Goal: Task Accomplishment & Management: Complete application form

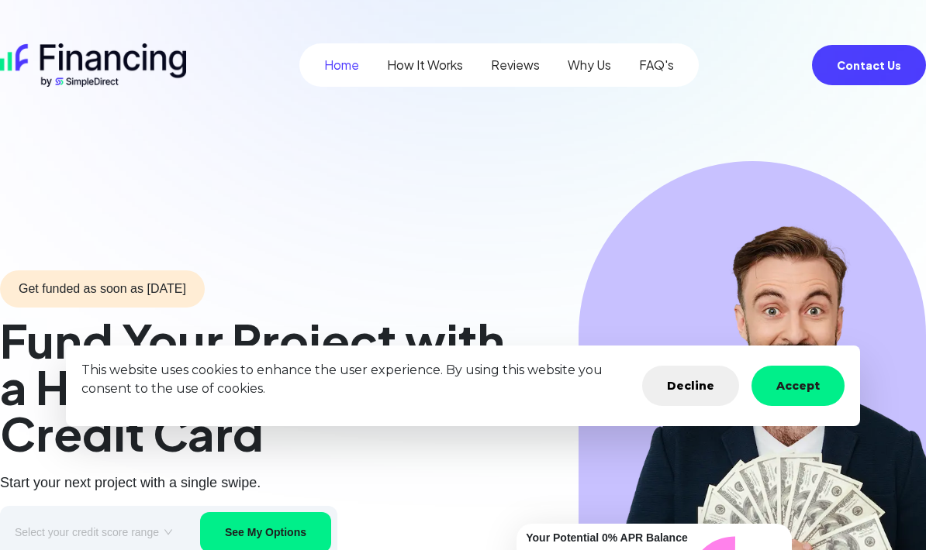
click at [797, 384] on button "Accept" at bounding box center [797, 386] width 93 height 40
click at [822, 393] on button "Accept" at bounding box center [797, 386] width 93 height 40
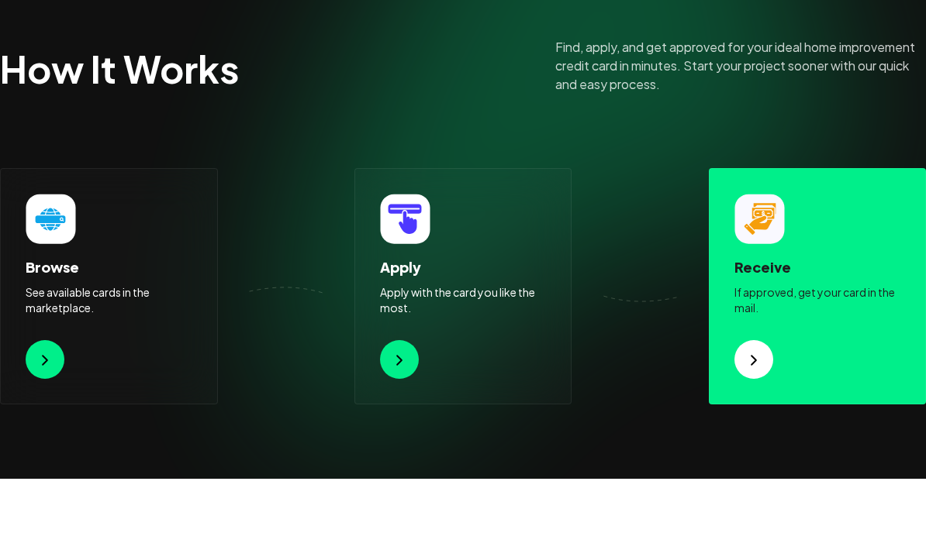
scroll to position [1278, 0]
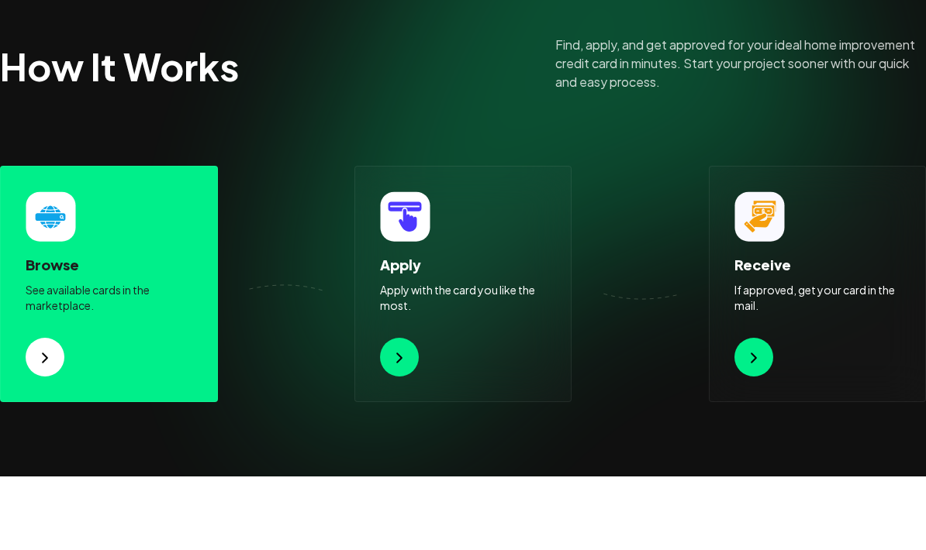
click at [44, 357] on img at bounding box center [45, 358] width 19 height 19
click at [30, 351] on button at bounding box center [45, 357] width 39 height 39
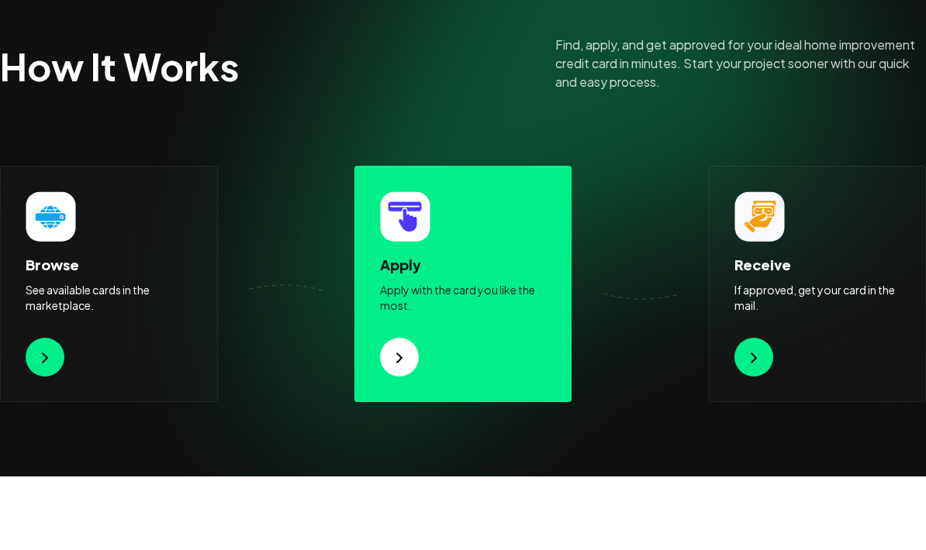
click at [395, 356] on img at bounding box center [399, 358] width 19 height 19
click at [419, 282] on p "Apply with the card you like the most." at bounding box center [463, 297] width 167 height 31
click at [393, 359] on img at bounding box center [399, 358] width 19 height 19
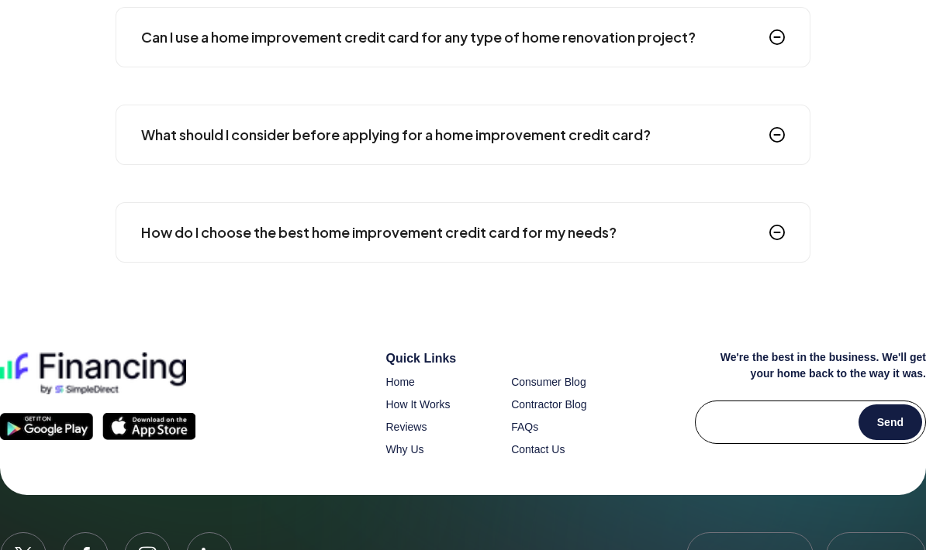
scroll to position [2701, 0]
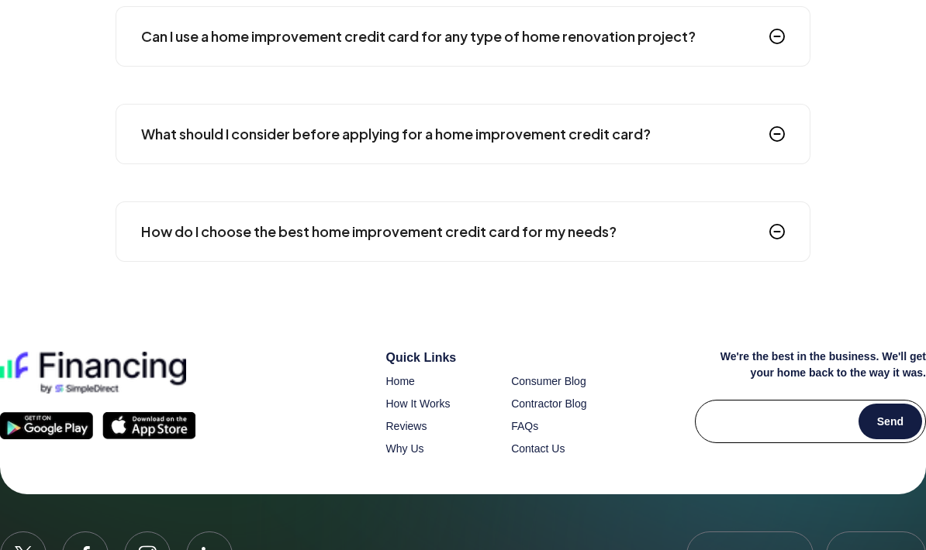
click at [143, 425] on img at bounding box center [148, 425] width 93 height 27
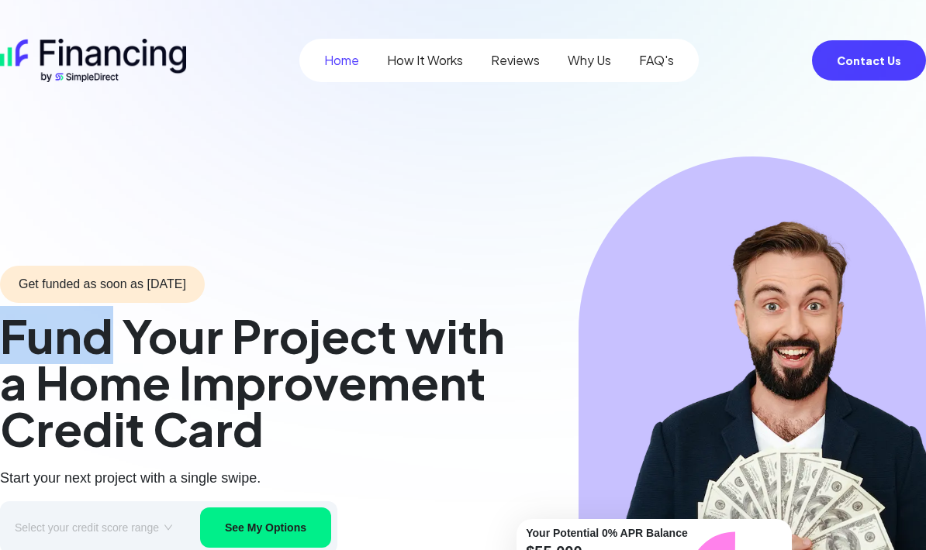
scroll to position [0, 0]
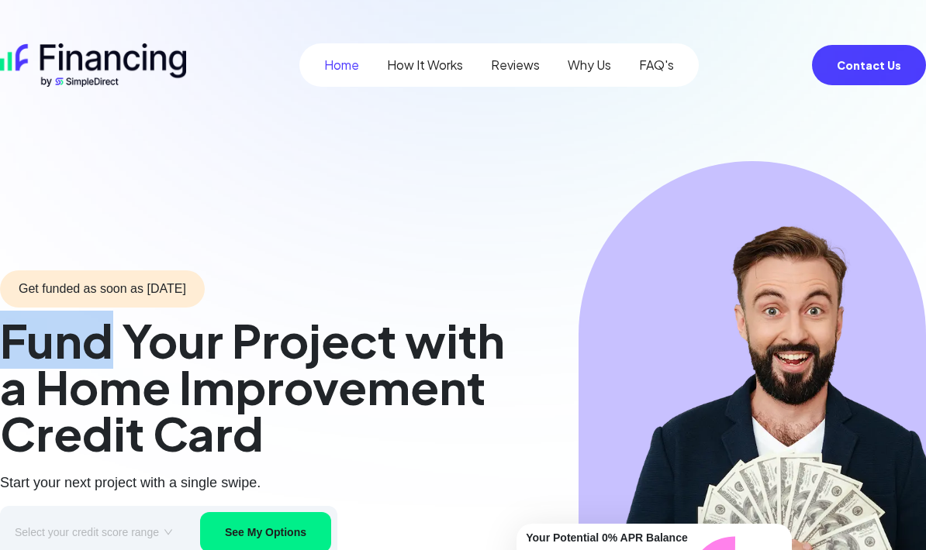
click at [508, 195] on div "Get funded as soon as [DATE] Fund Your Project with a Home Improvement Credit C…" at bounding box center [463, 414] width 926 height 507
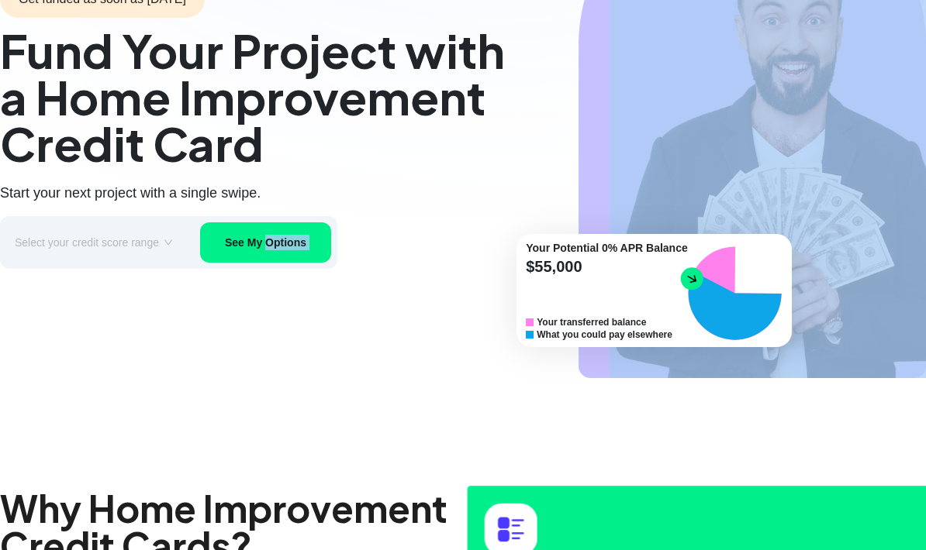
scroll to position [313, 0]
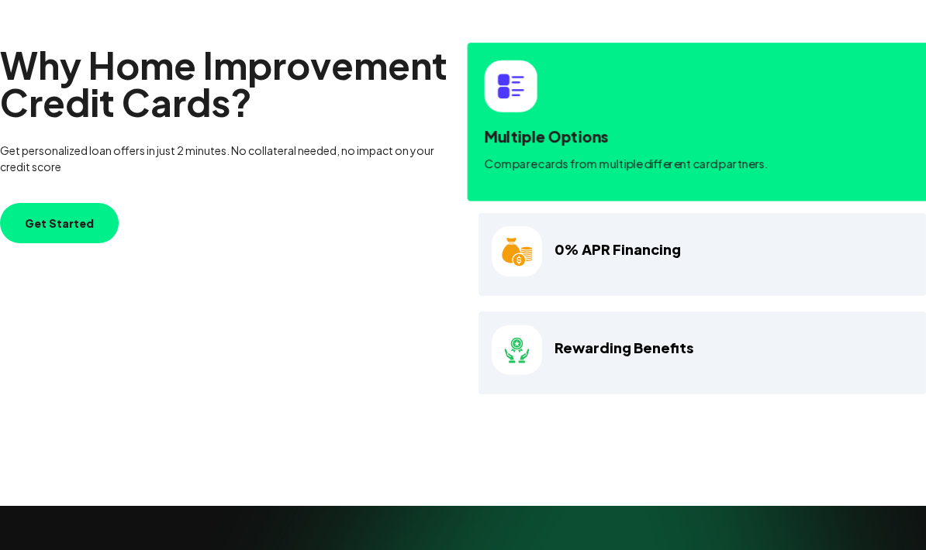
scroll to position [732, 0]
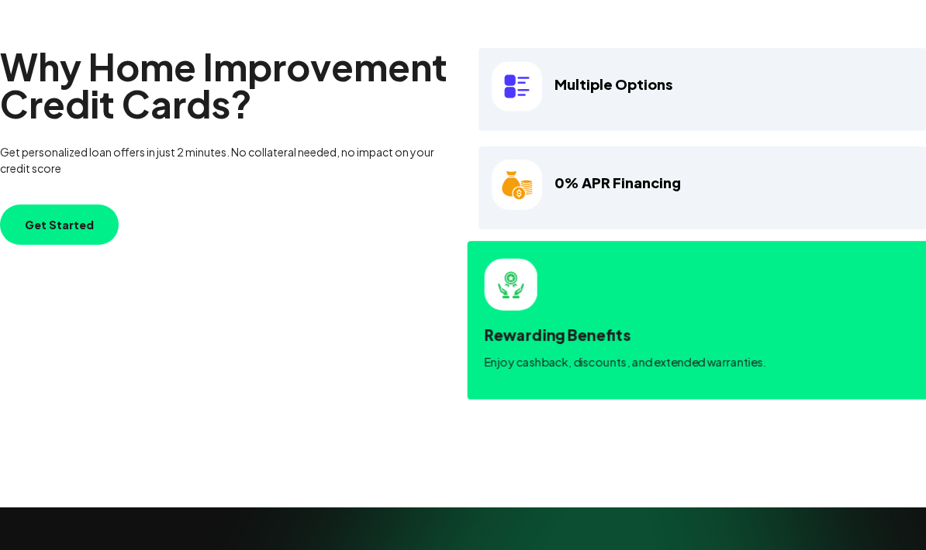
click at [69, 245] on button "Get Started" at bounding box center [59, 225] width 119 height 40
